Goal: Task Accomplishment & Management: Manage account settings

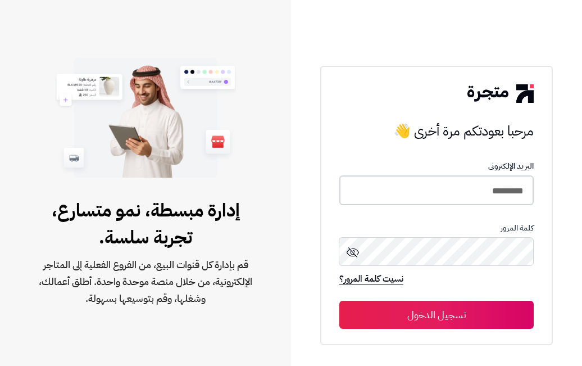
type input "*********"
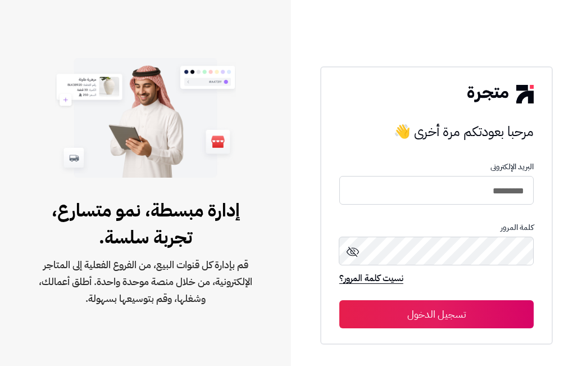
click at [437, 314] on button "تسجيل الدخول" at bounding box center [436, 314] width 194 height 28
